Goal: Check status: Check status

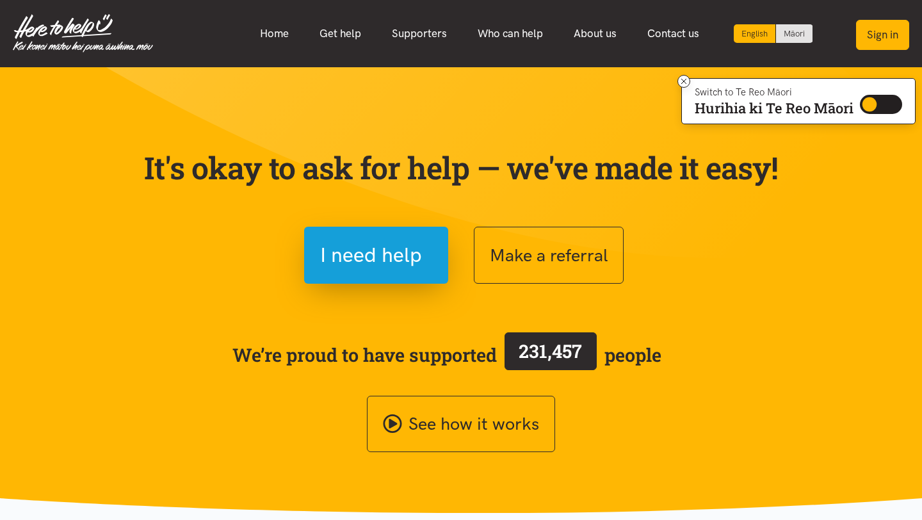
click at [888, 37] on button "Sign in" at bounding box center [882, 35] width 53 height 30
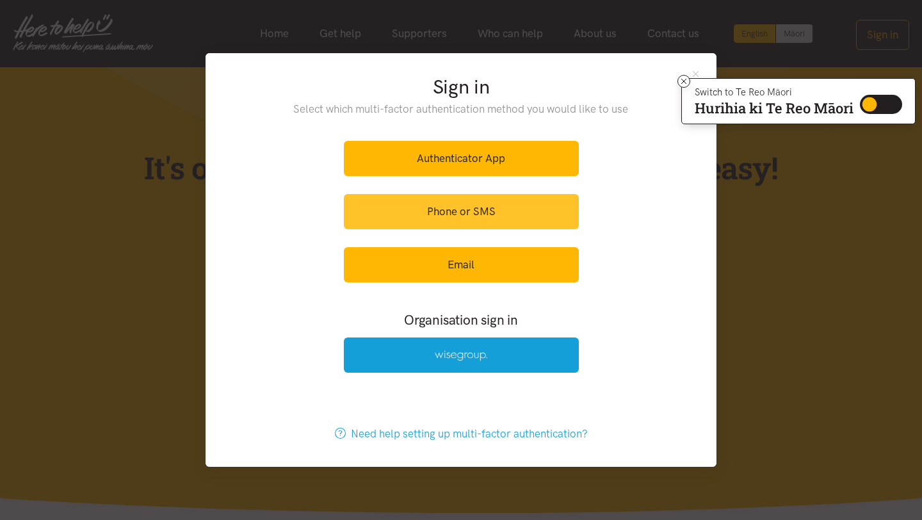
click at [480, 209] on link "Phone or SMS" at bounding box center [461, 211] width 235 height 35
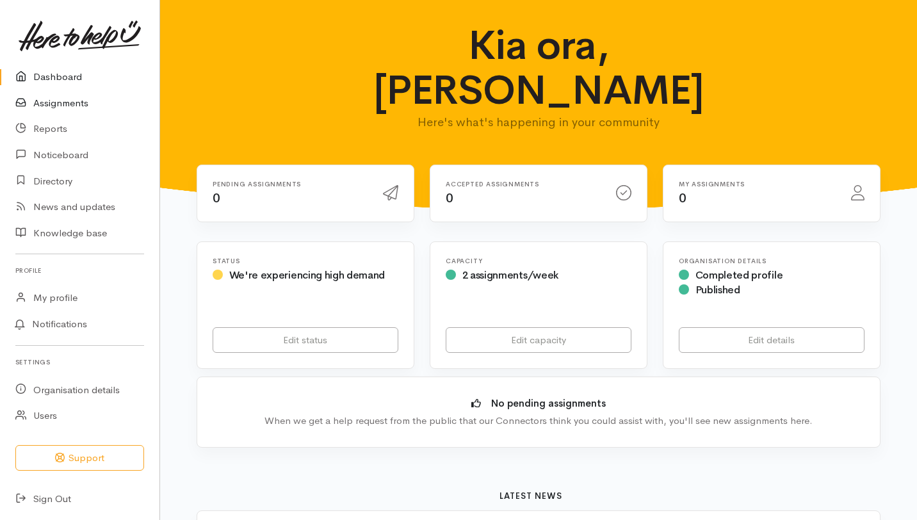
click at [69, 104] on link "Assignments" at bounding box center [79, 103] width 159 height 26
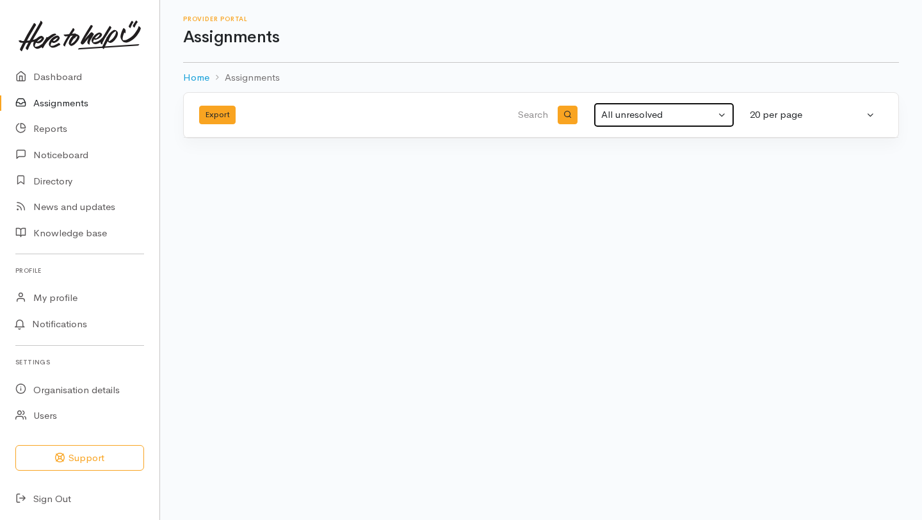
click at [721, 114] on button "All unresolved" at bounding box center [664, 114] width 141 height 25
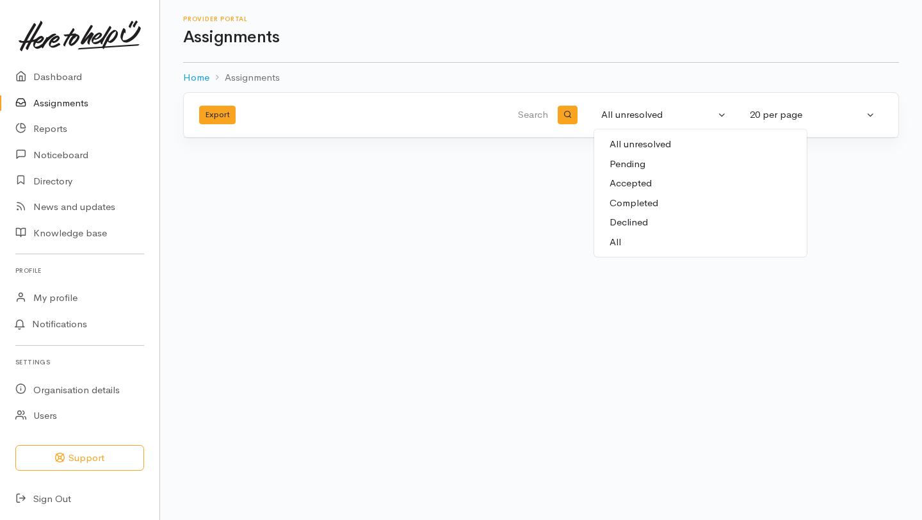
click at [643, 198] on span "Completed" at bounding box center [634, 203] width 49 height 15
select select "Completed"
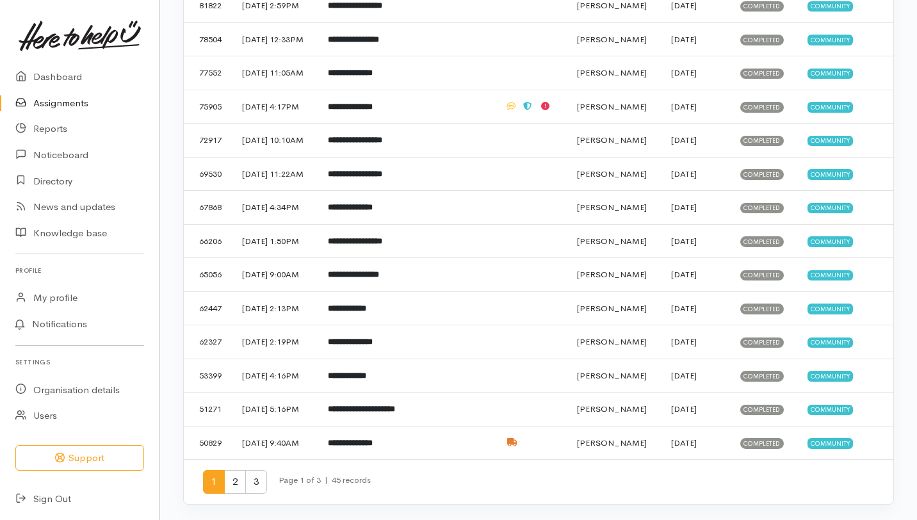
scroll to position [564, 0]
click at [373, 203] on b "**********" at bounding box center [350, 207] width 45 height 8
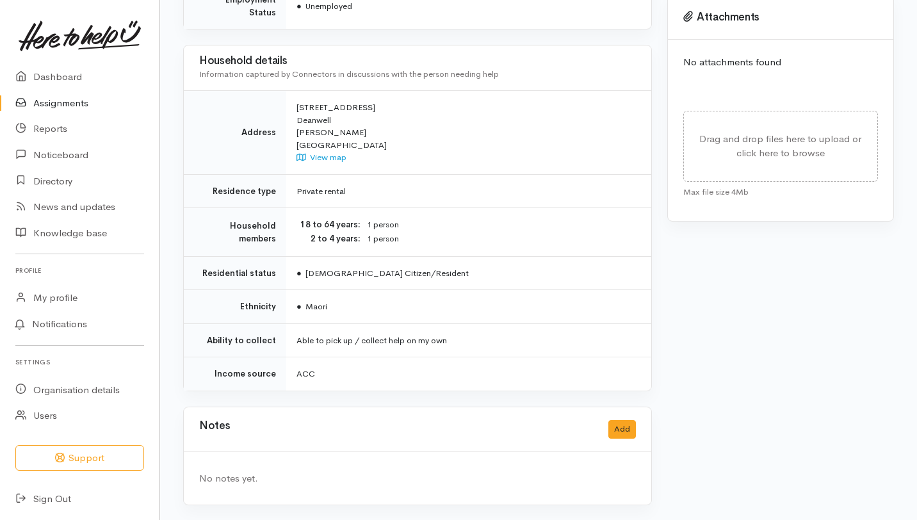
scroll to position [672, 0]
click at [401, 177] on td "Private rental" at bounding box center [468, 191] width 365 height 34
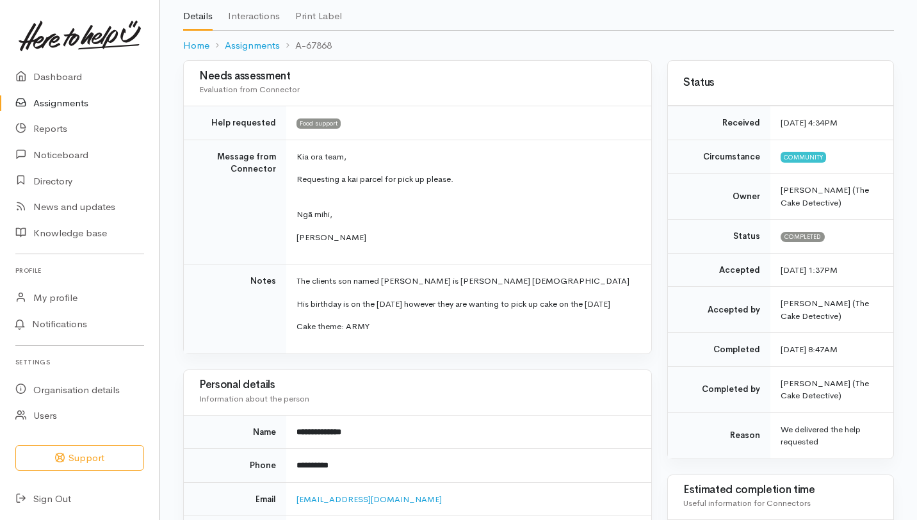
scroll to position [0, 0]
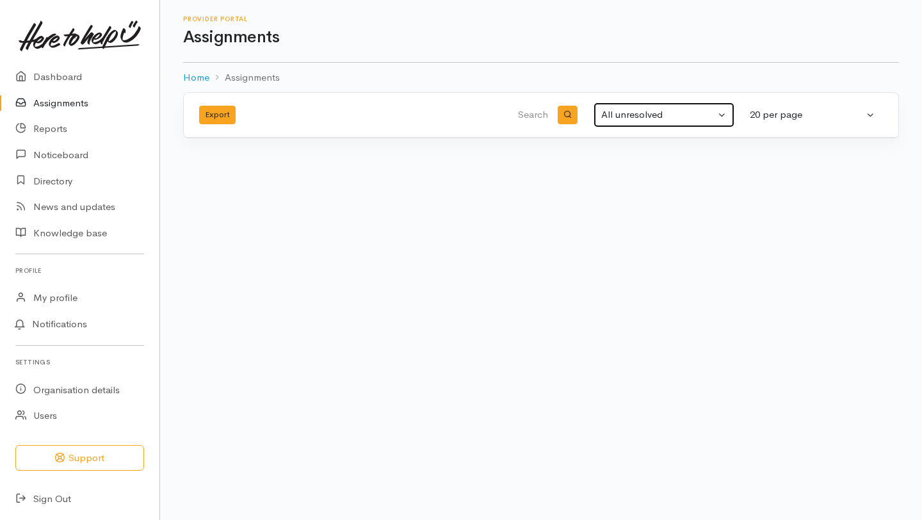
click at [644, 112] on div "All unresolved" at bounding box center [658, 115] width 114 height 15
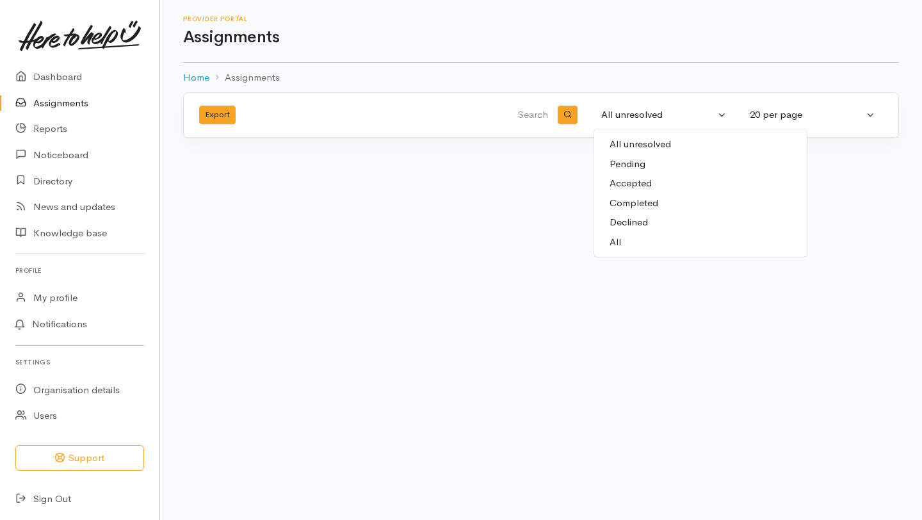
click at [625, 206] on span "Completed" at bounding box center [634, 203] width 49 height 15
select select "Completed"
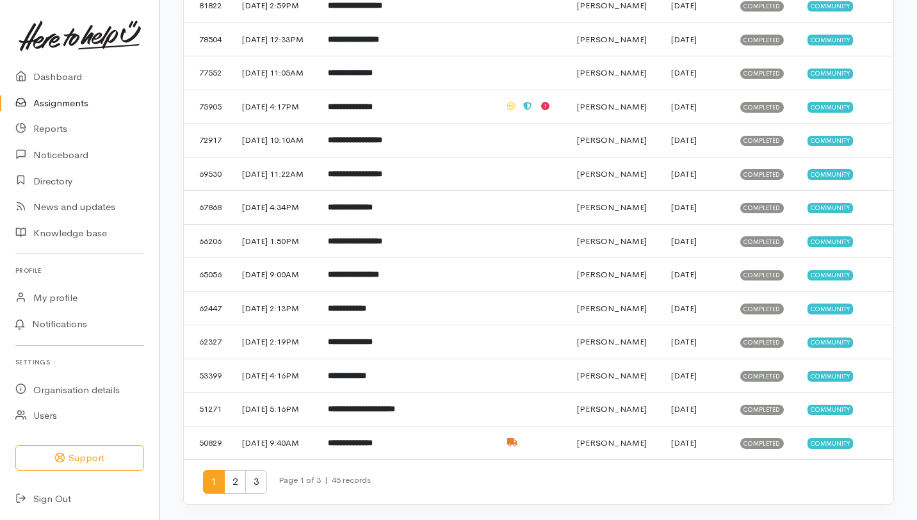
scroll to position [612, 0]
click at [471, 325] on td at bounding box center [460, 342] width 69 height 34
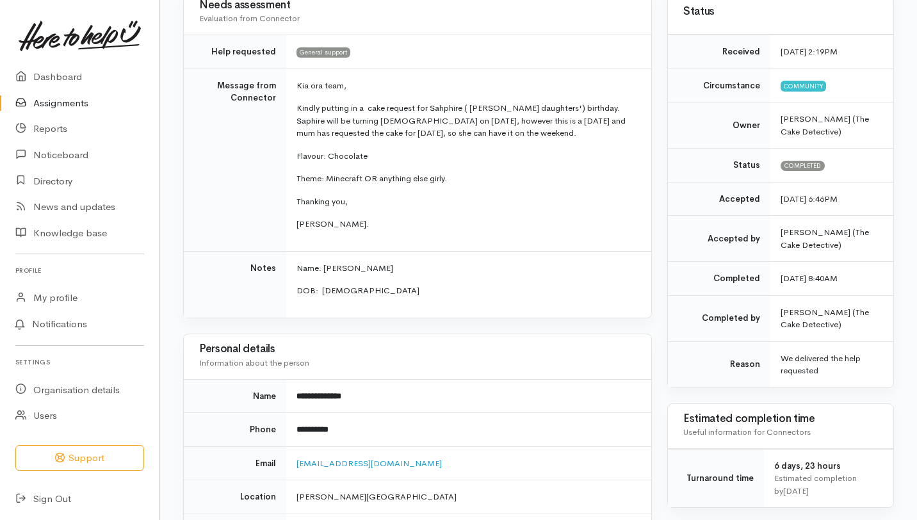
scroll to position [136, 0]
